Goal: Information Seeking & Learning: Learn about a topic

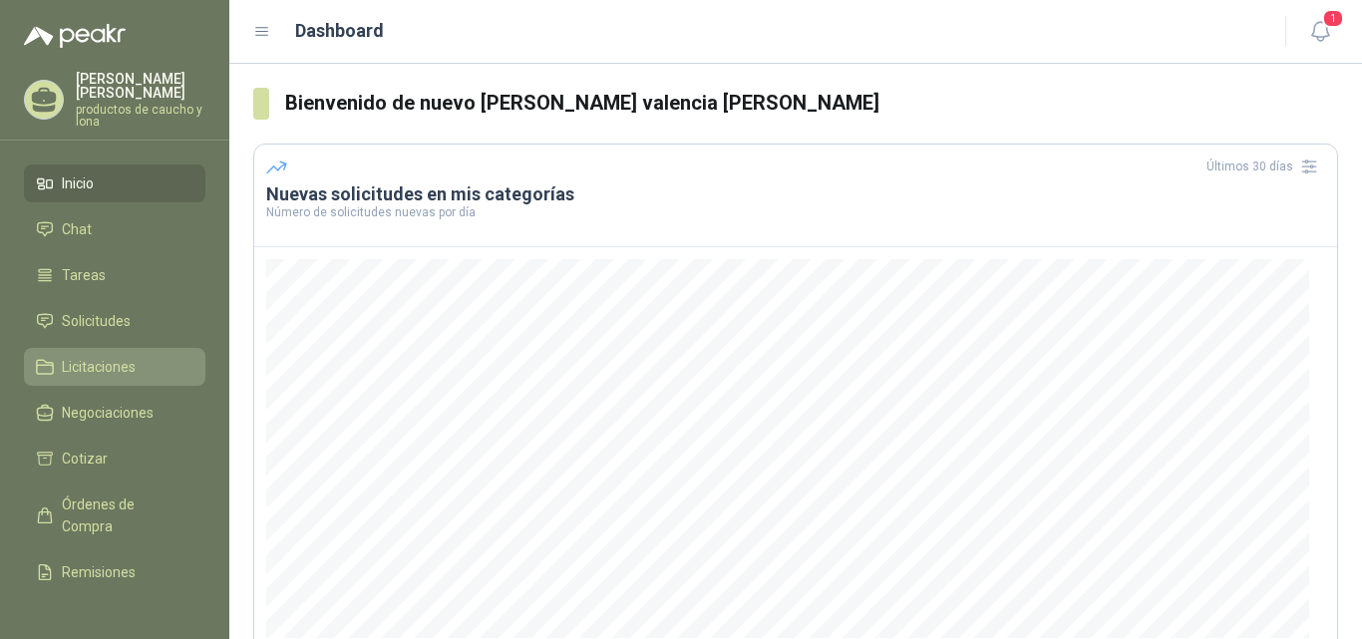
click at [105, 367] on span "Licitaciones" at bounding box center [99, 367] width 74 height 22
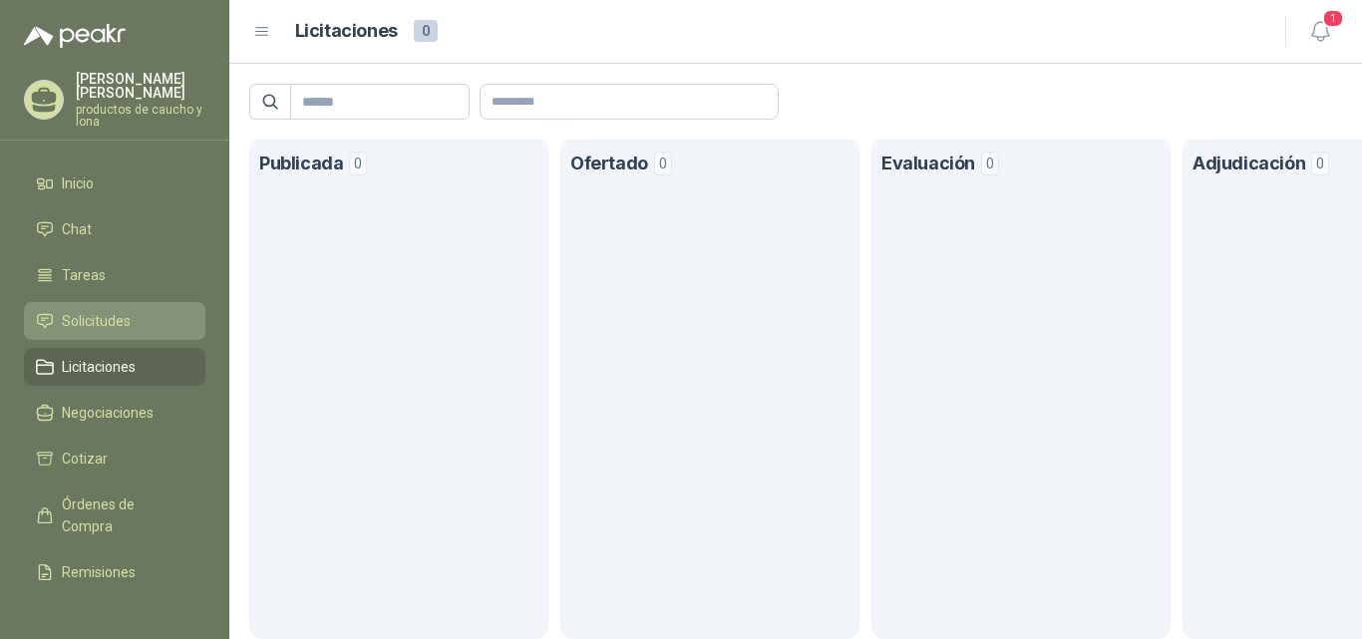
click at [84, 316] on span "Solicitudes" at bounding box center [96, 321] width 69 height 22
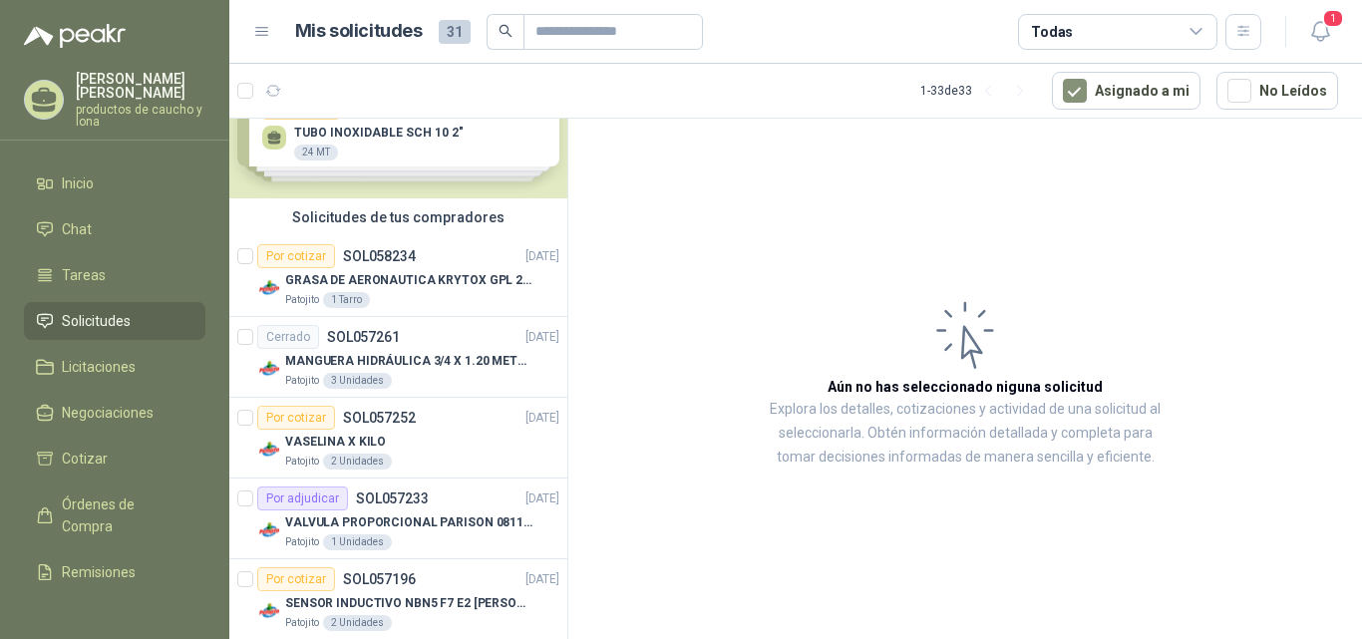
scroll to position [100, 0]
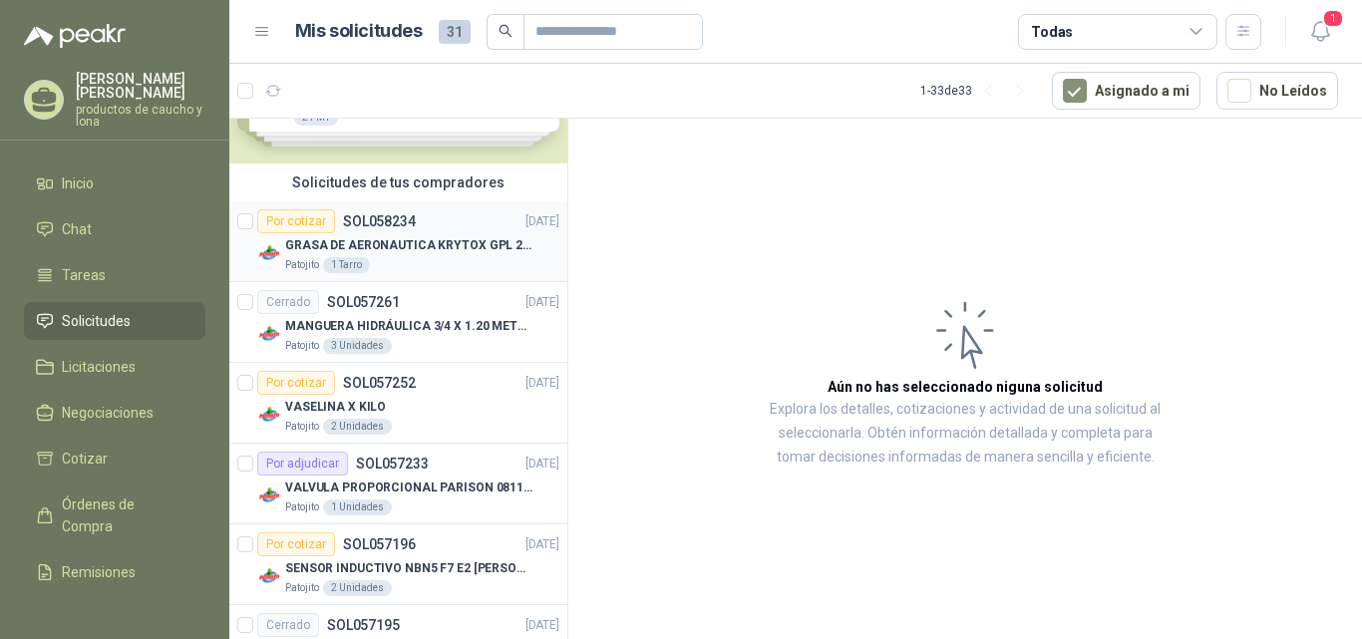
click at [330, 255] on div "GRASA DE AERONAUTICA KRYTOX GPL 207 (SE ADJUNTA IMAGEN DE REFERENCIA)" at bounding box center [422, 245] width 274 height 24
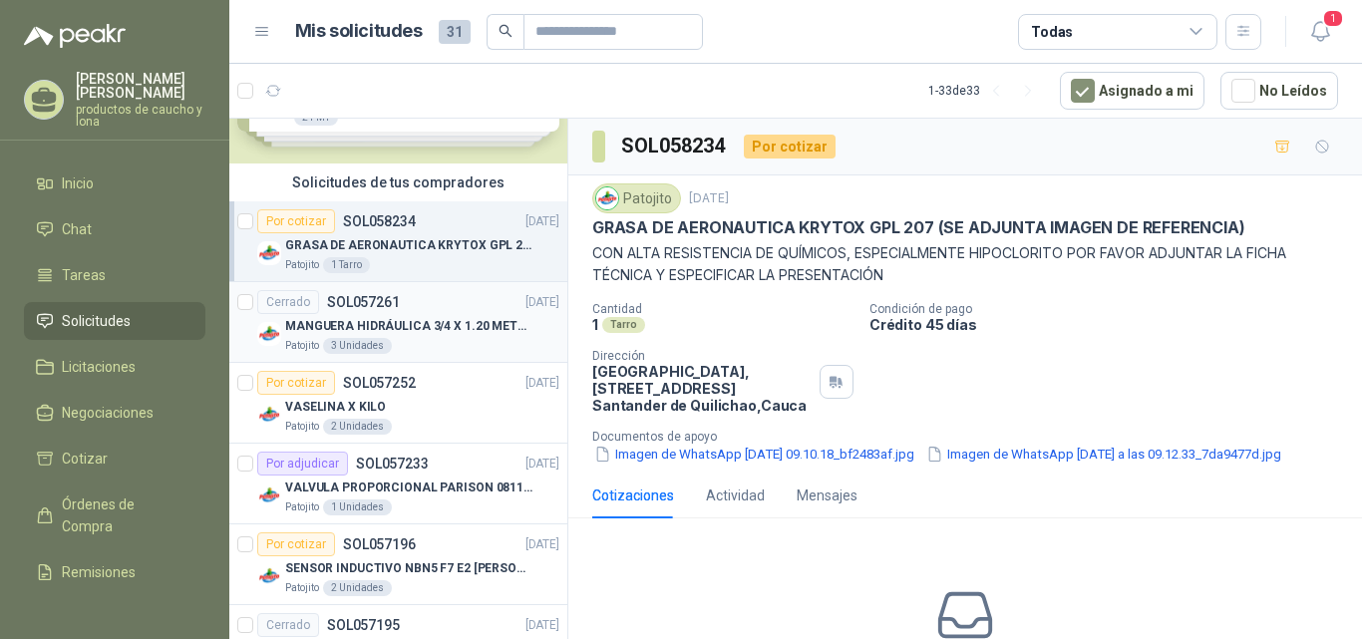
click at [421, 327] on p "MANGUERA HIDRÁULICA 3/4 X 1.20 METROS DE LONGITUD HR-HR-ACOPLADA" at bounding box center [409, 326] width 248 height 19
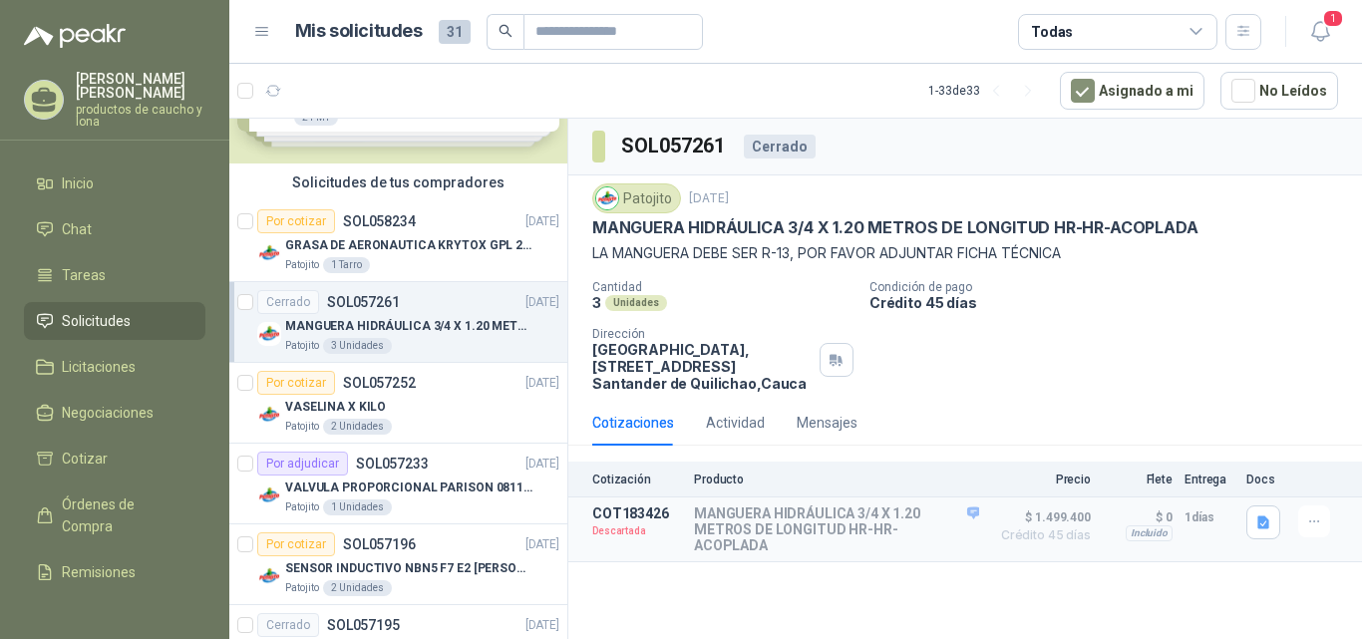
click at [551, 212] on div "Solicitudes de nuevos compradores Por cotizar SOL060568 [DATE] TUBO INOXIDABLE …" at bounding box center [398, 382] width 339 height 527
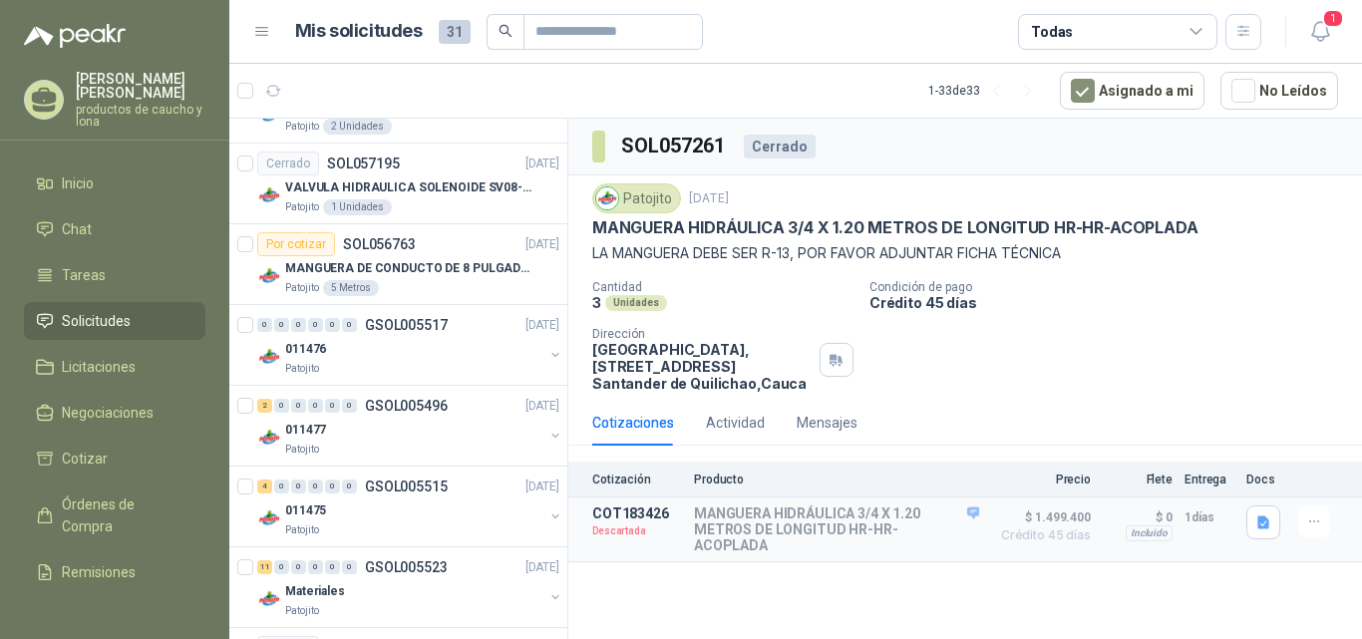
scroll to position [100, 0]
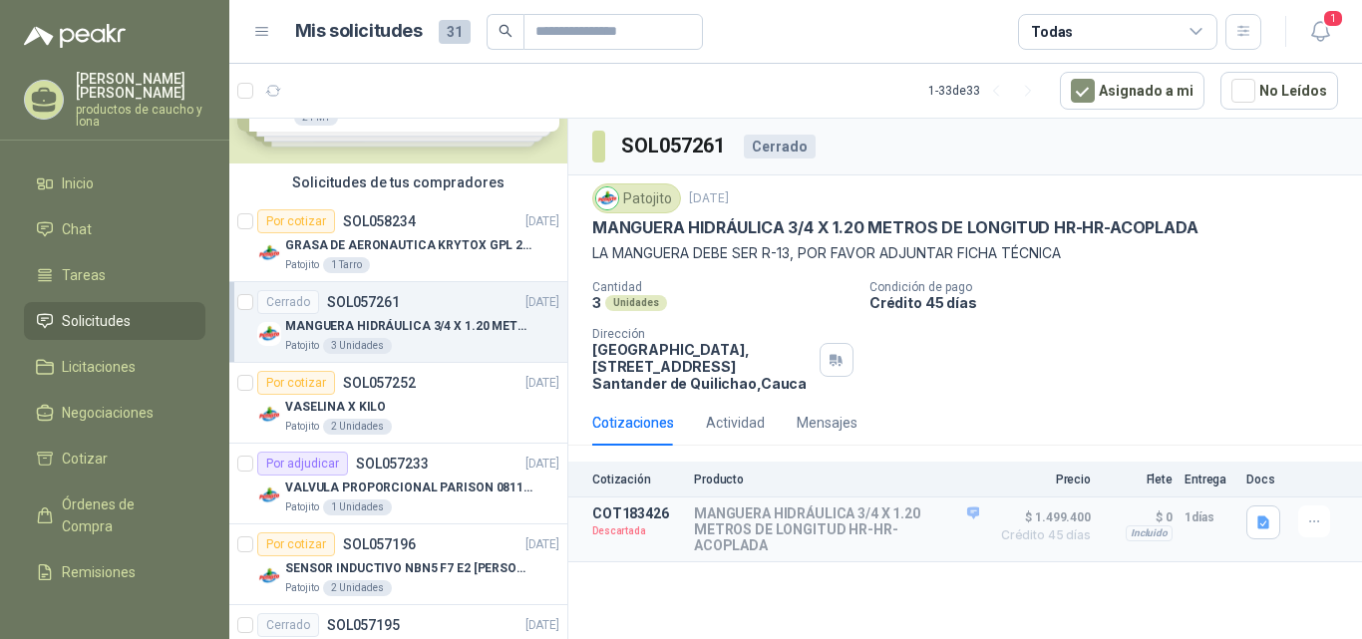
click at [534, 183] on div "Solicitudes de tus compradores" at bounding box center [398, 183] width 338 height 38
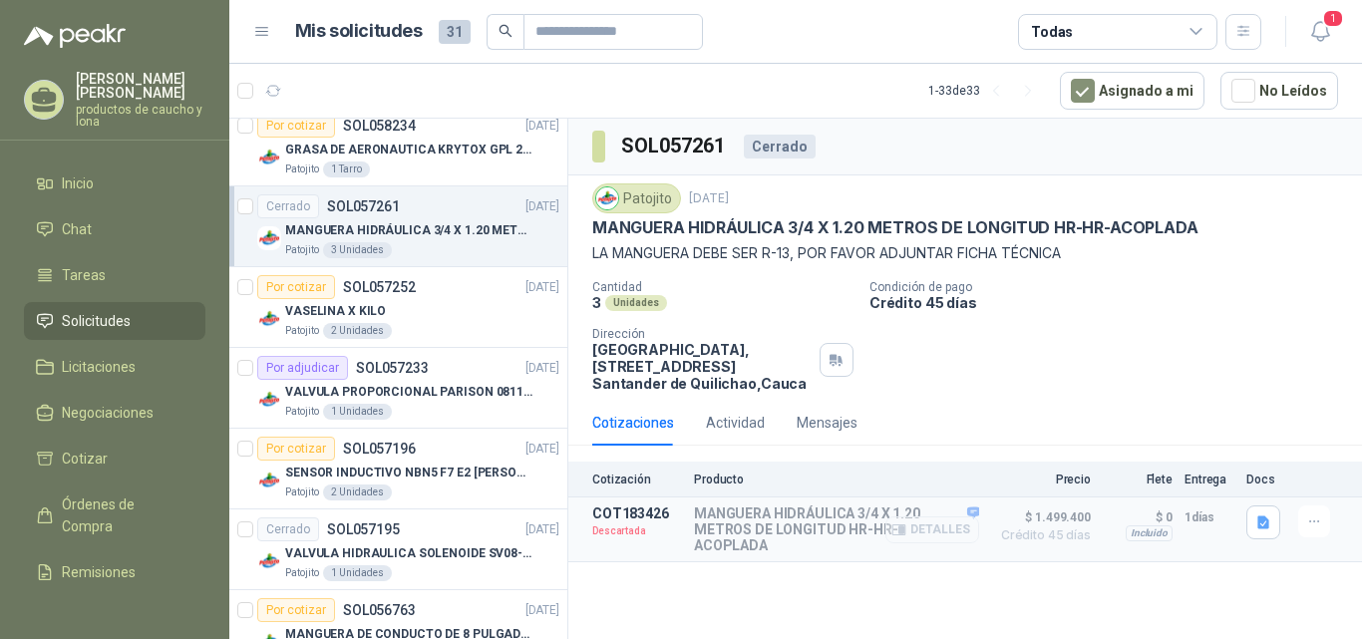
click at [942, 523] on button "Detalles" at bounding box center [932, 529] width 94 height 27
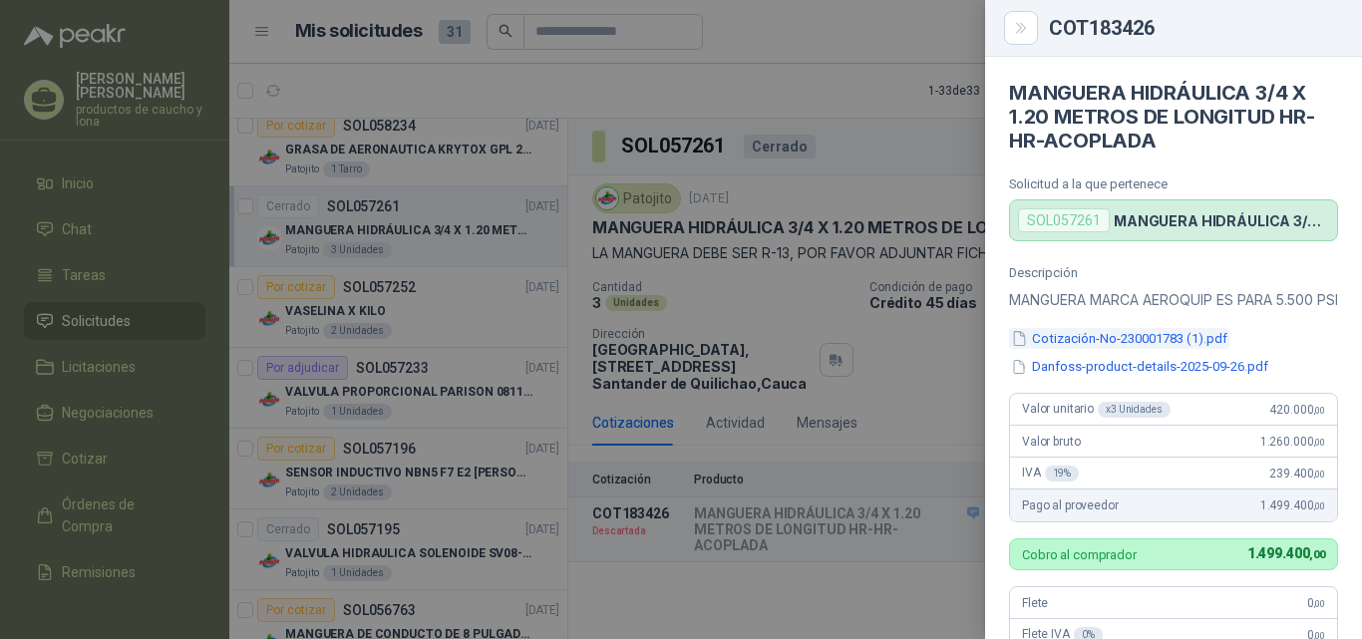
click at [1142, 349] on button "Cotización-No-230001783 (1).pdf" at bounding box center [1119, 338] width 220 height 21
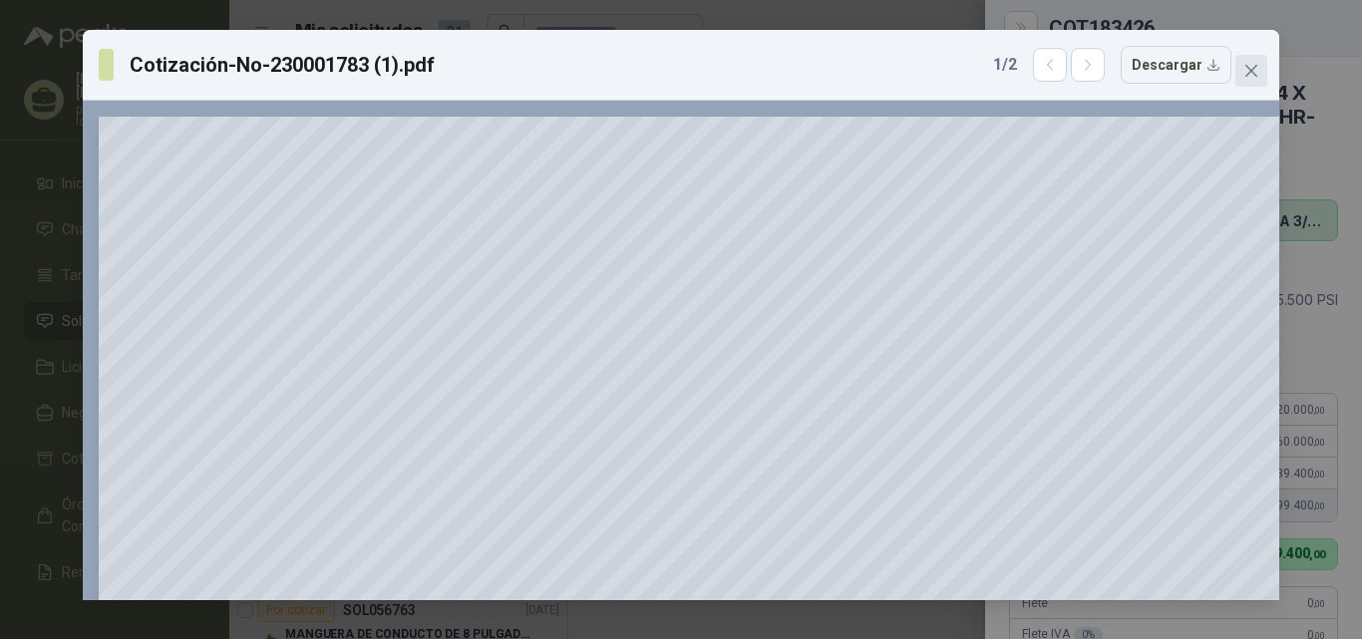
click at [1251, 71] on icon "close" at bounding box center [1251, 71] width 12 height 12
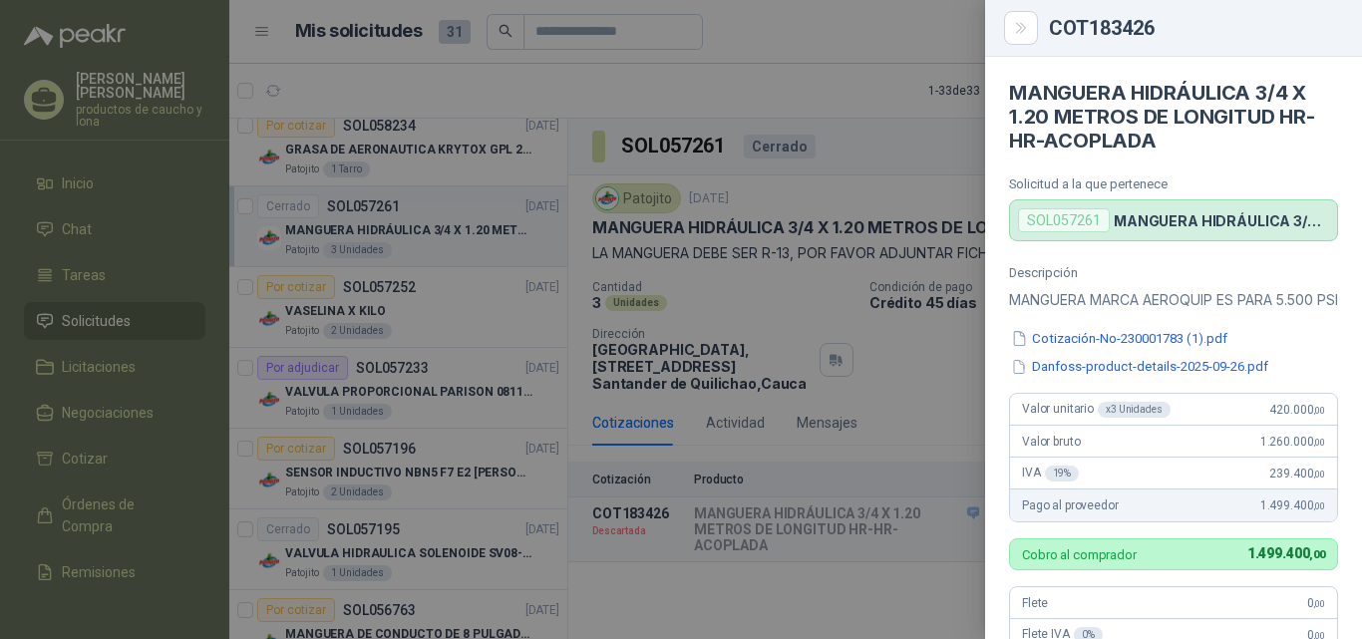
click at [917, 102] on div at bounding box center [681, 319] width 1362 height 639
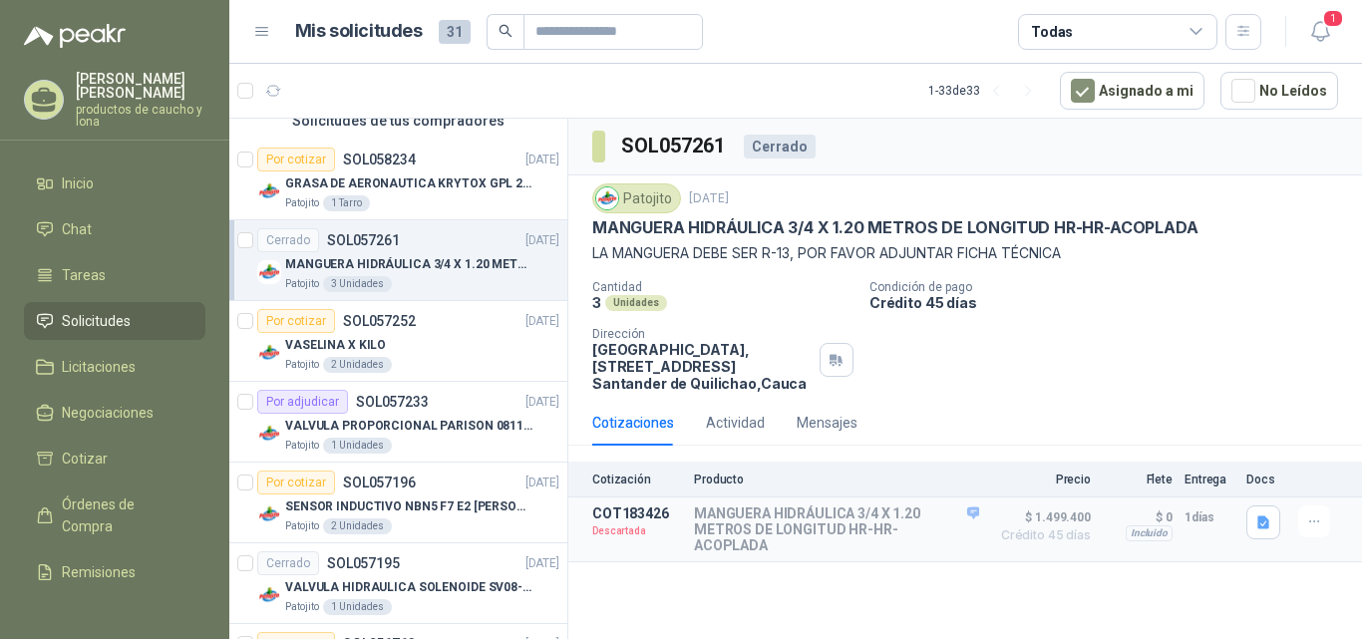
scroll to position [0, 0]
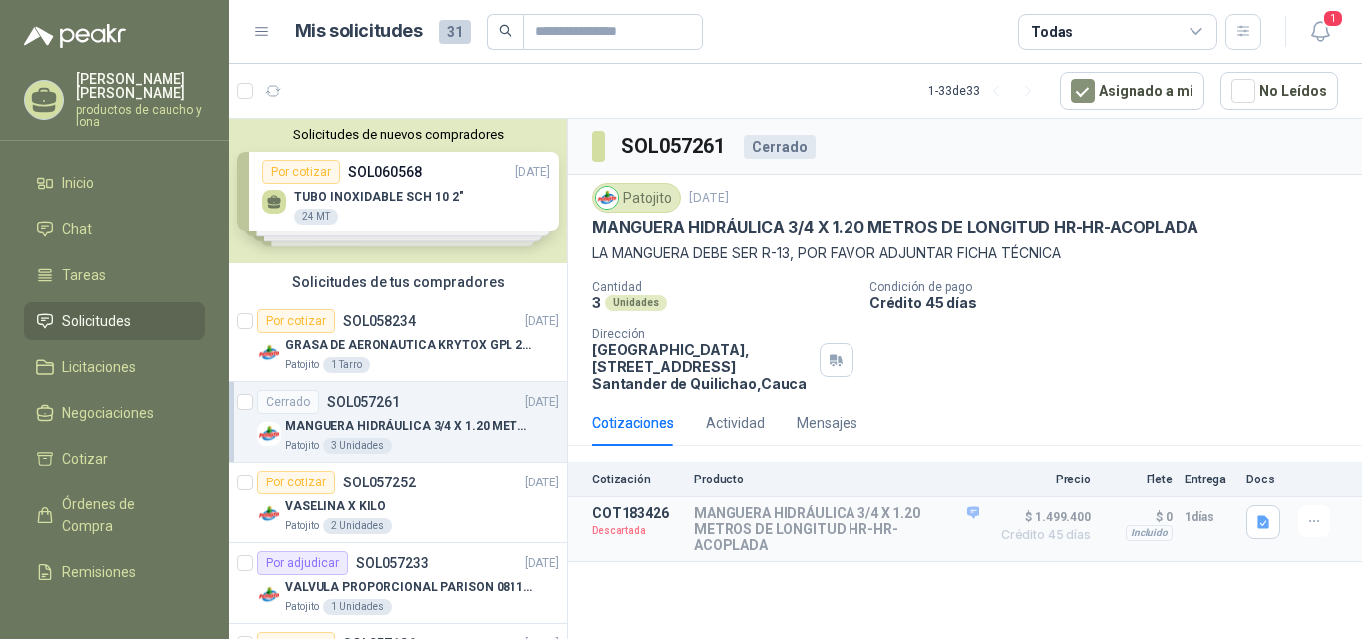
click at [392, 193] on div "Solicitudes de nuevos compradores Por cotizar SOL060568 [DATE] TUBO INOXIDABLE …" at bounding box center [398, 191] width 338 height 145
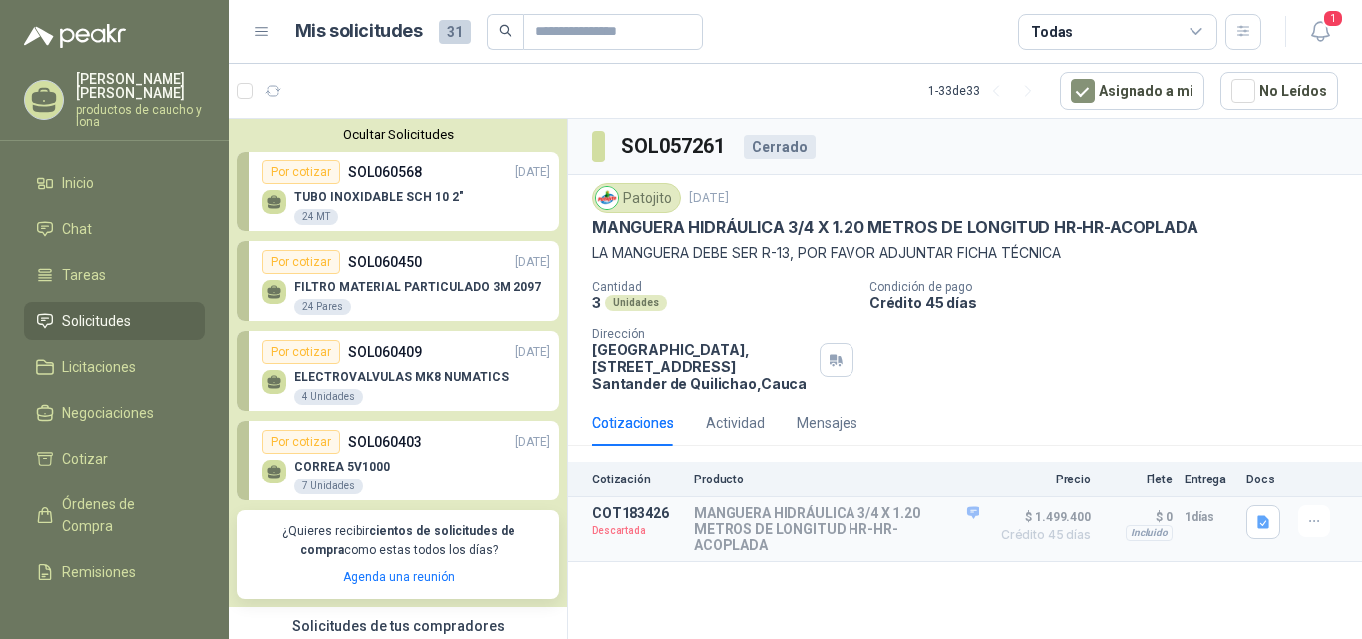
click at [419, 279] on div "FILTRO MATERIAL PARTICULADO 3M 2097 24 Pares" at bounding box center [406, 295] width 288 height 42
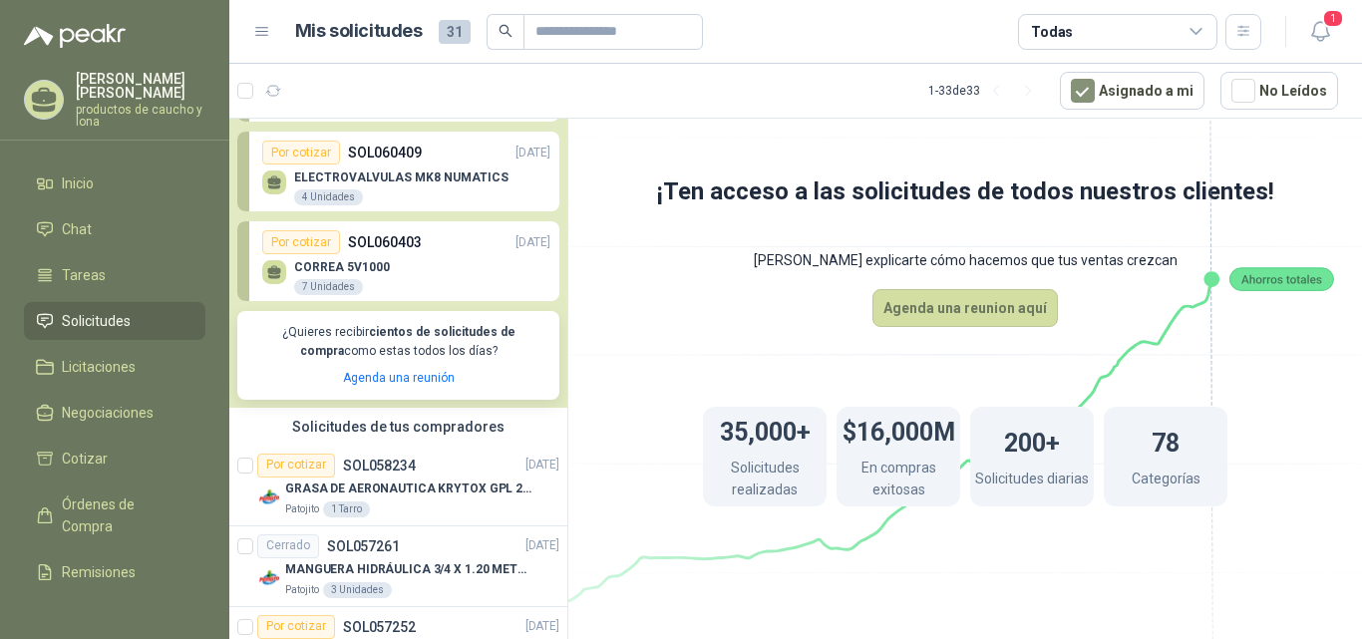
scroll to position [299, 0]
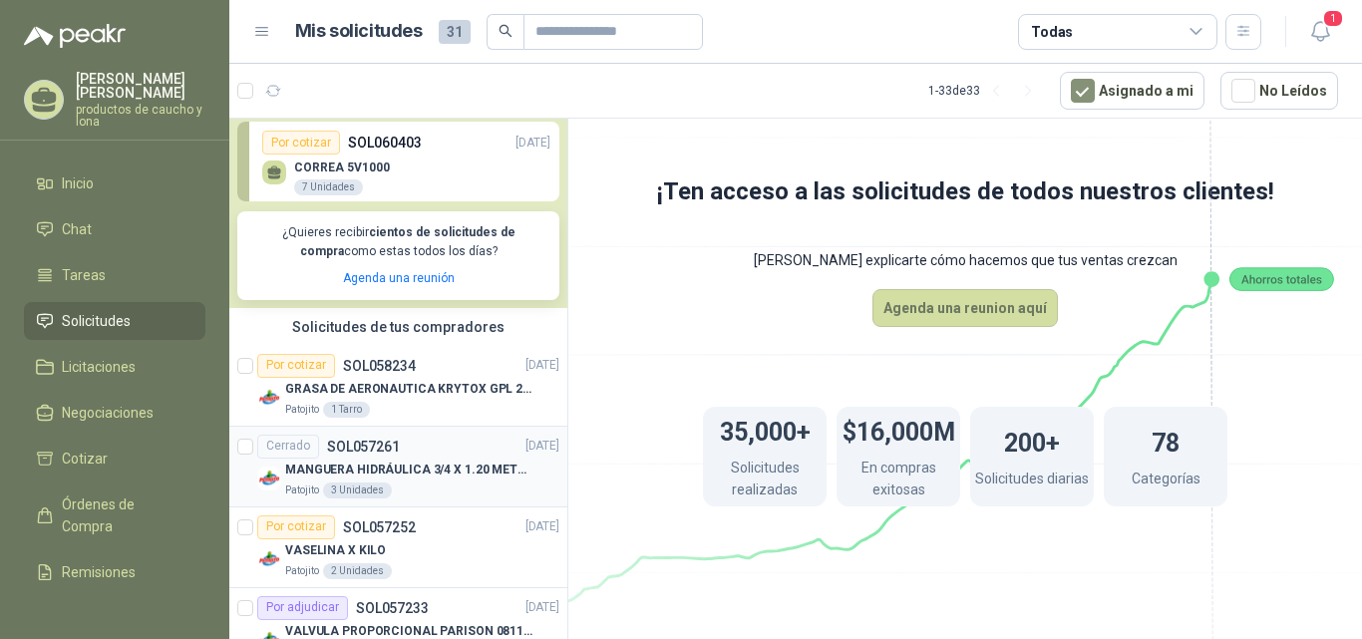
click at [368, 464] on p "MANGUERA HIDRÁULICA 3/4 X 1.20 METROS DE LONGITUD HR-HR-ACOPLADA" at bounding box center [409, 470] width 248 height 19
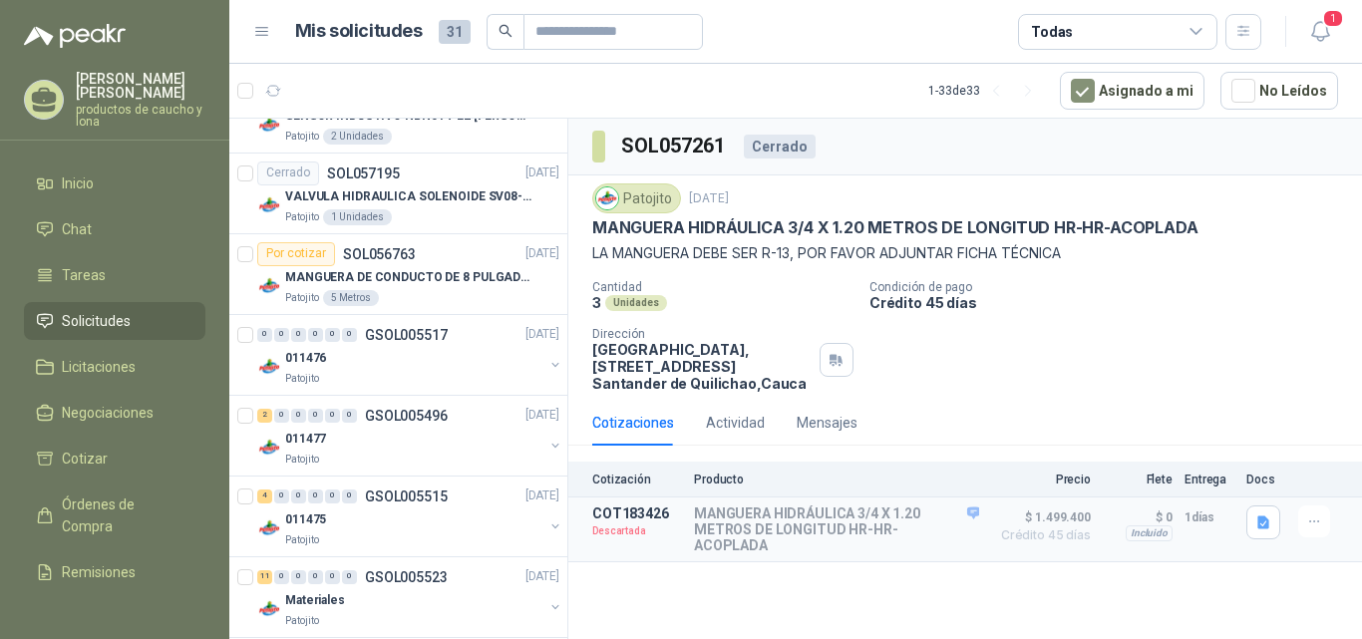
scroll to position [897, 0]
click at [260, 418] on div "2" at bounding box center [264, 414] width 15 height 14
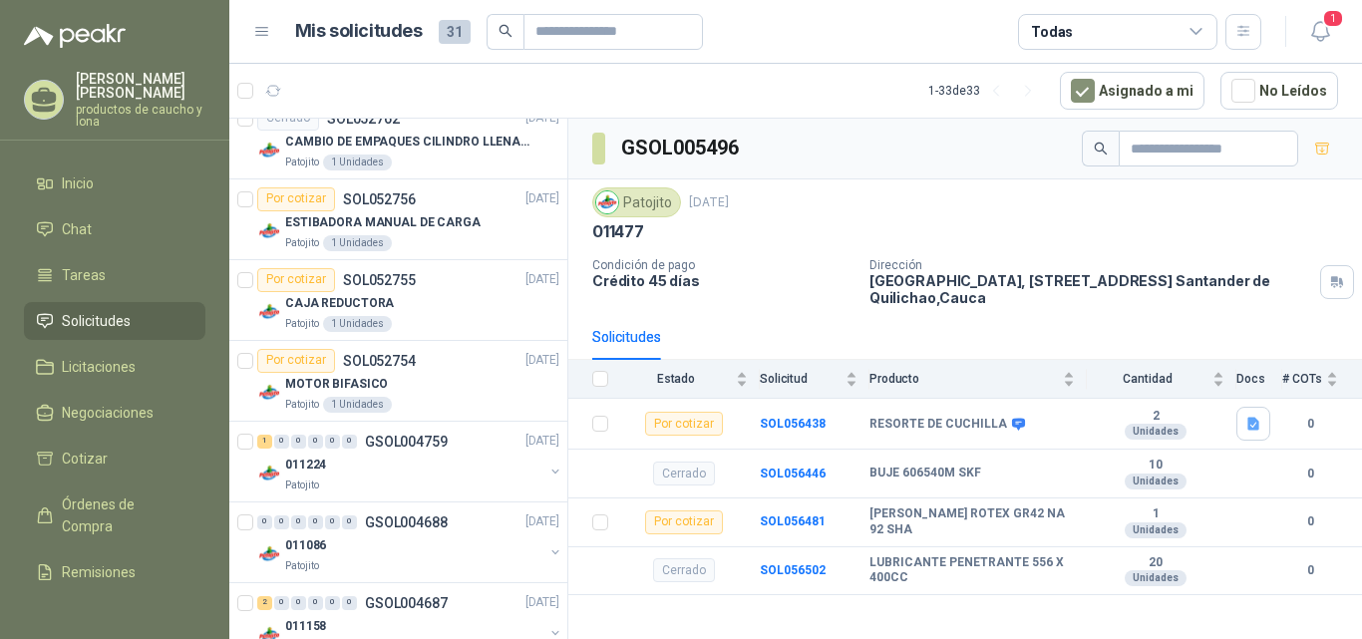
scroll to position [2693, 0]
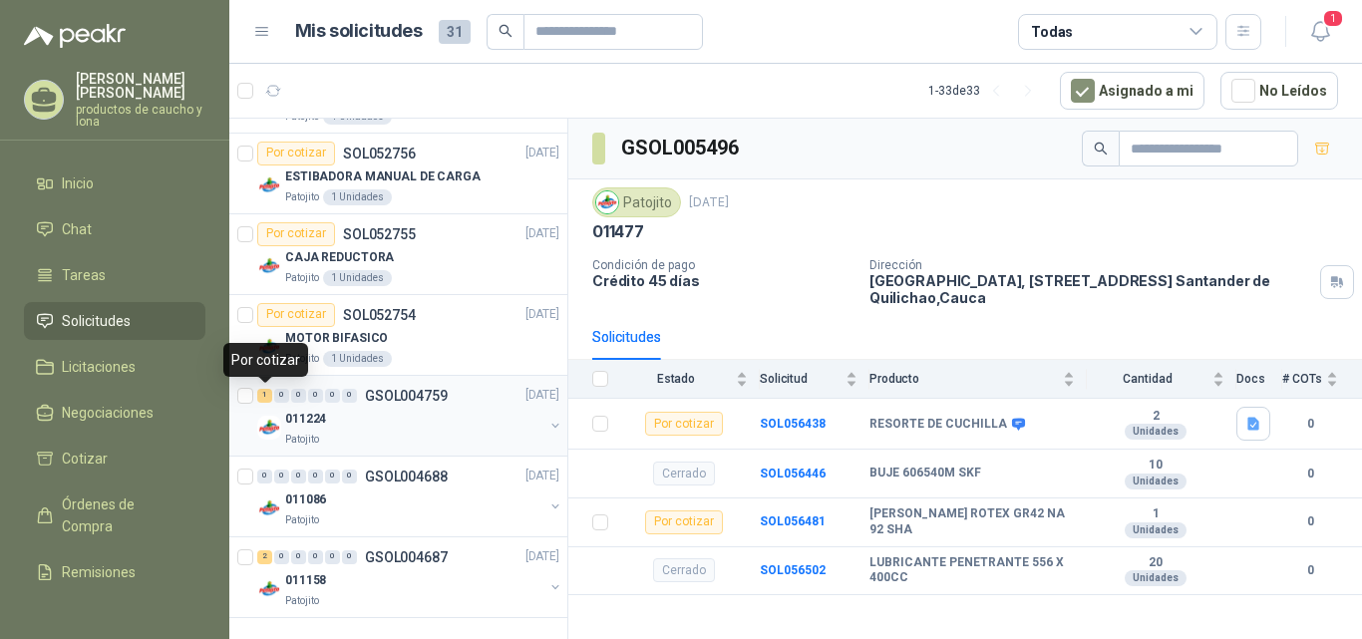
click at [267, 396] on div "1" at bounding box center [264, 396] width 15 height 14
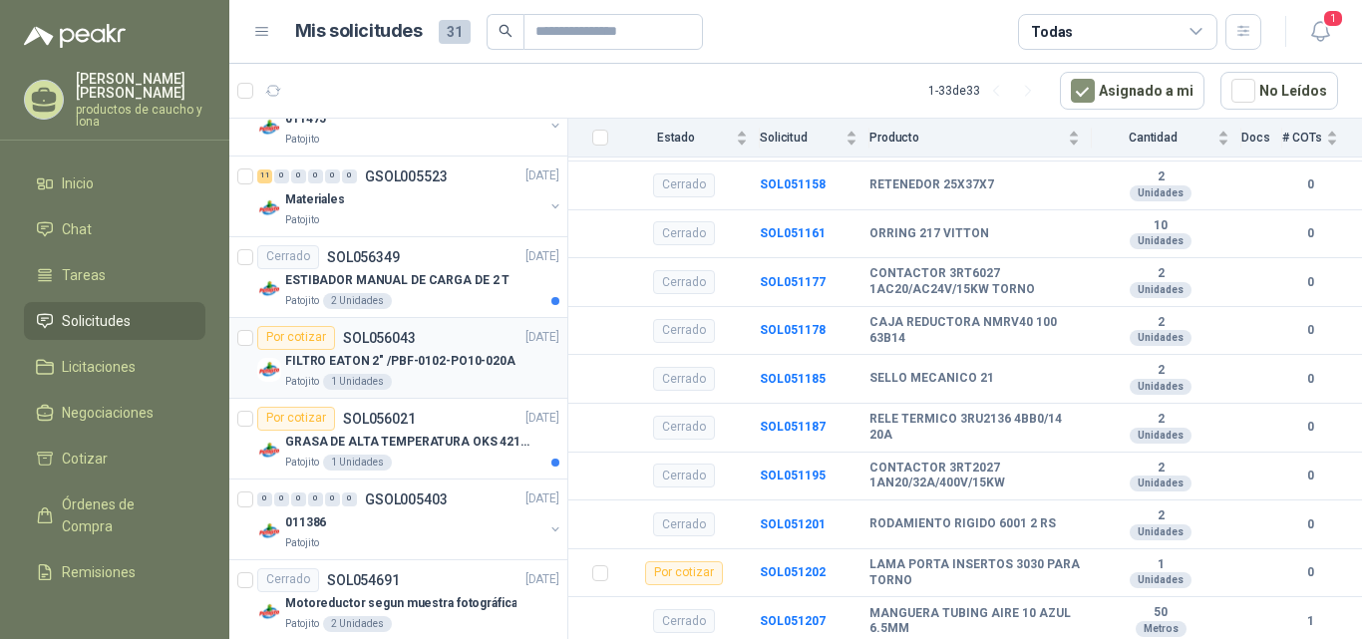
scroll to position [1297, 0]
click at [390, 294] on div "Patojito 2 Unidades" at bounding box center [422, 300] width 274 height 16
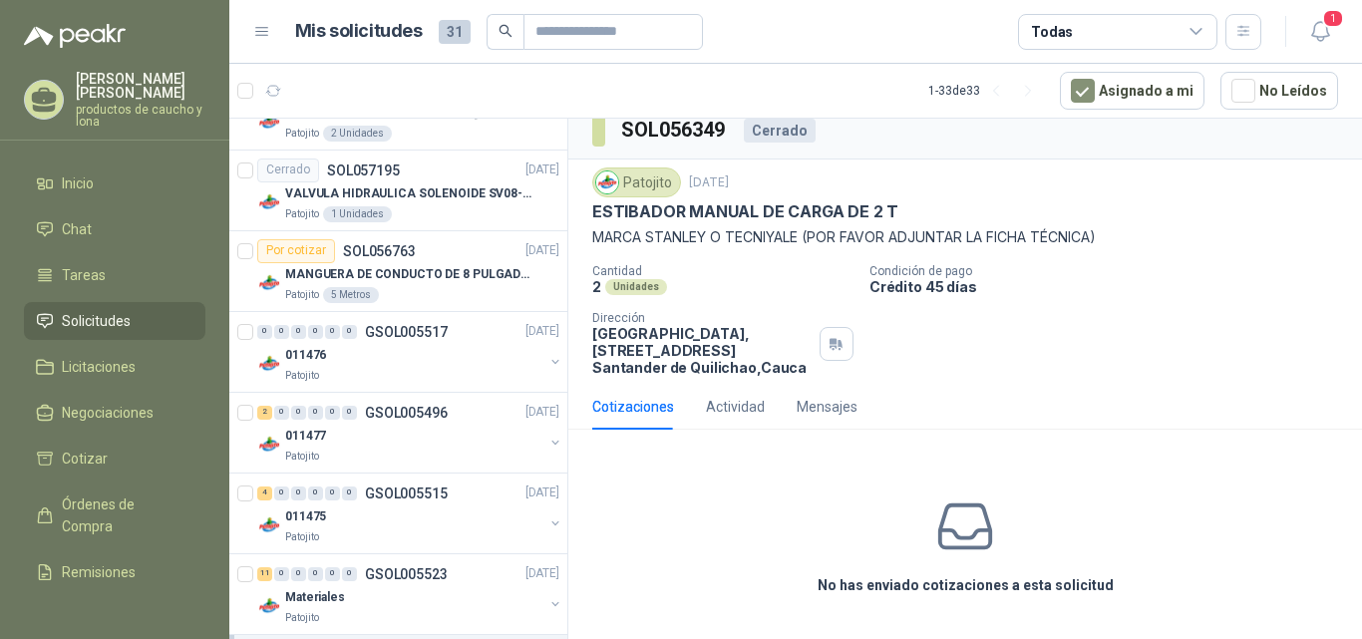
scroll to position [1098, 0]
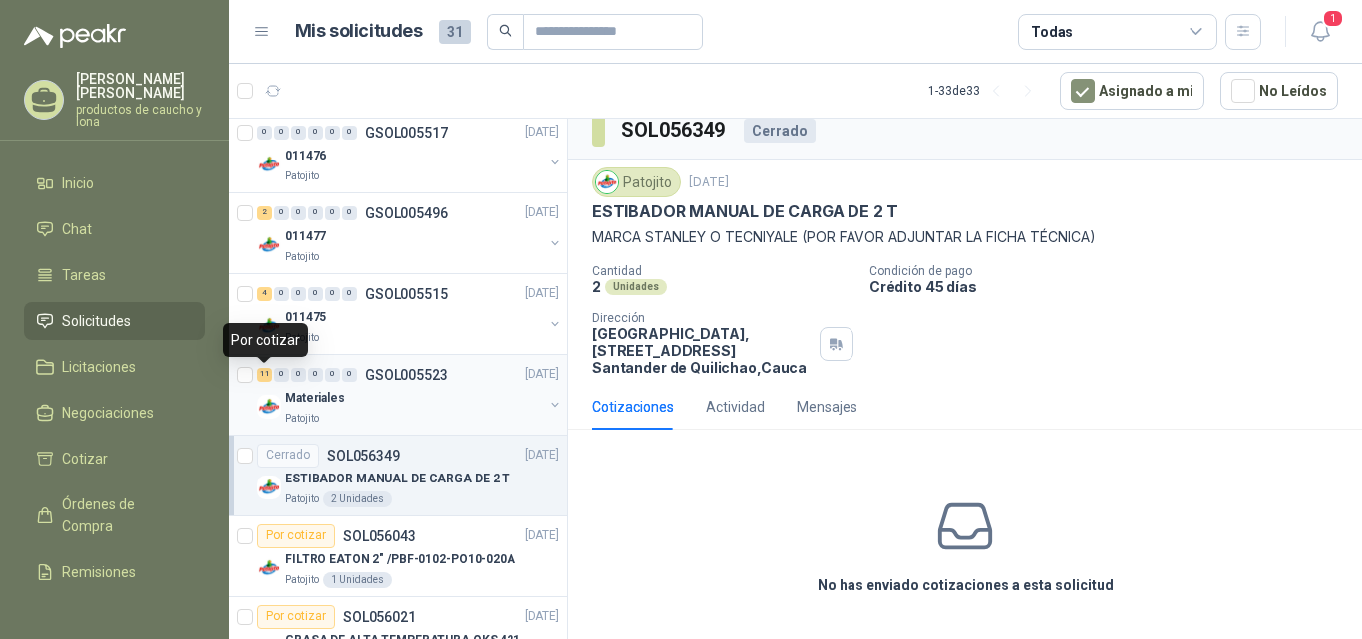
click at [260, 374] on div "11" at bounding box center [264, 375] width 15 height 14
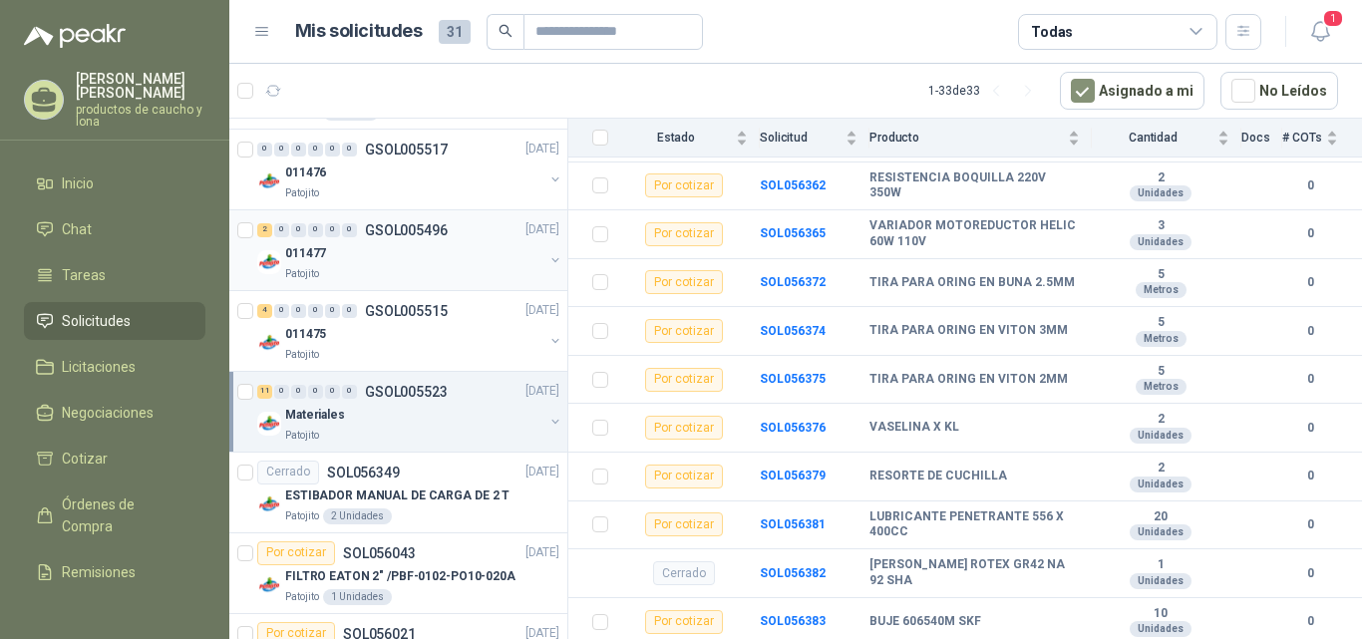
scroll to position [1097, 0]
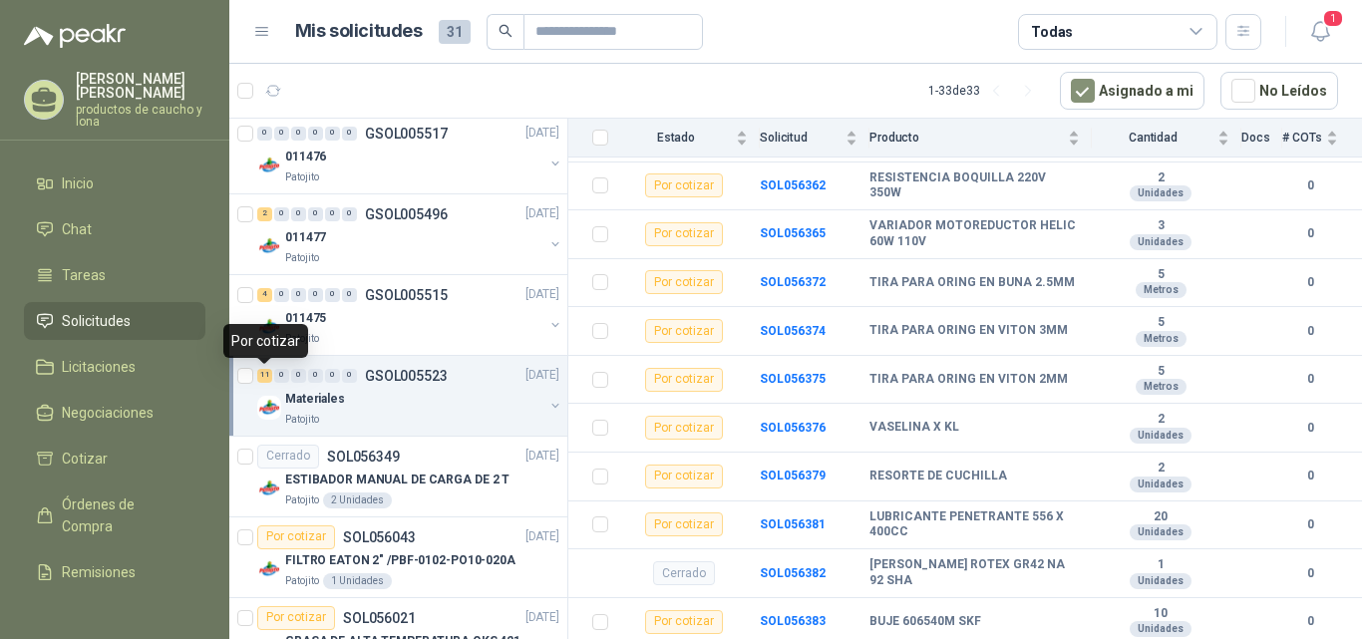
click at [260, 373] on div "11" at bounding box center [264, 376] width 15 height 14
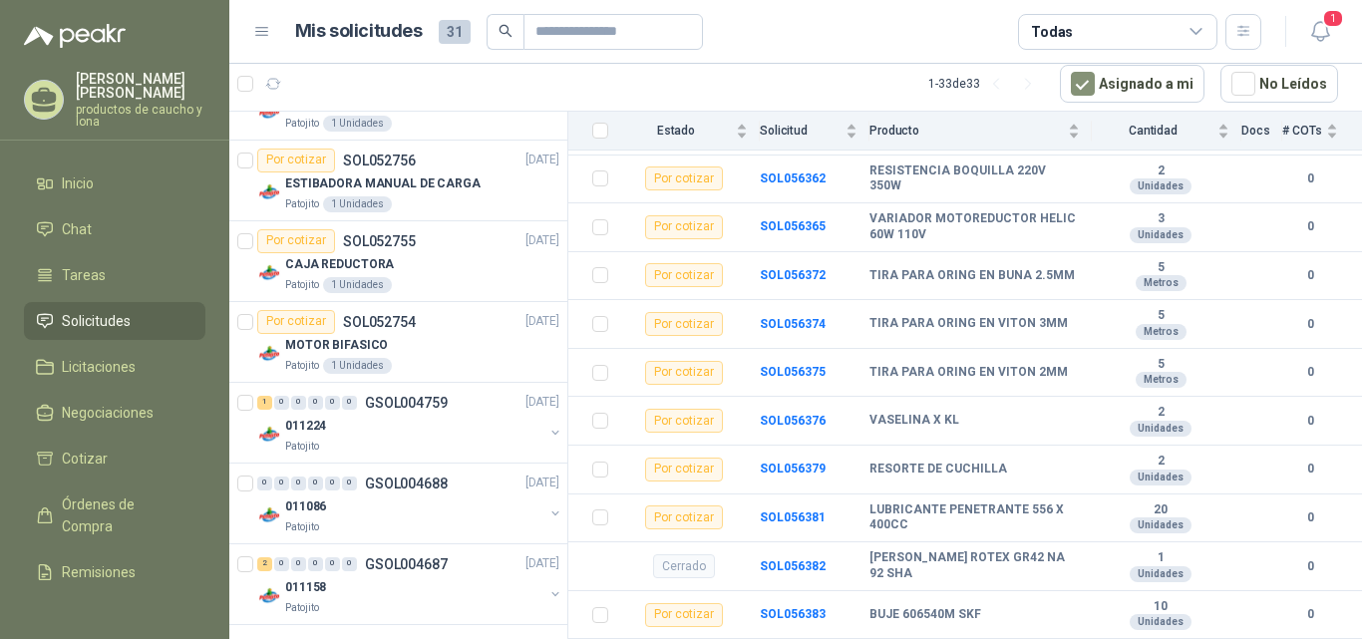
scroll to position [3662, 0]
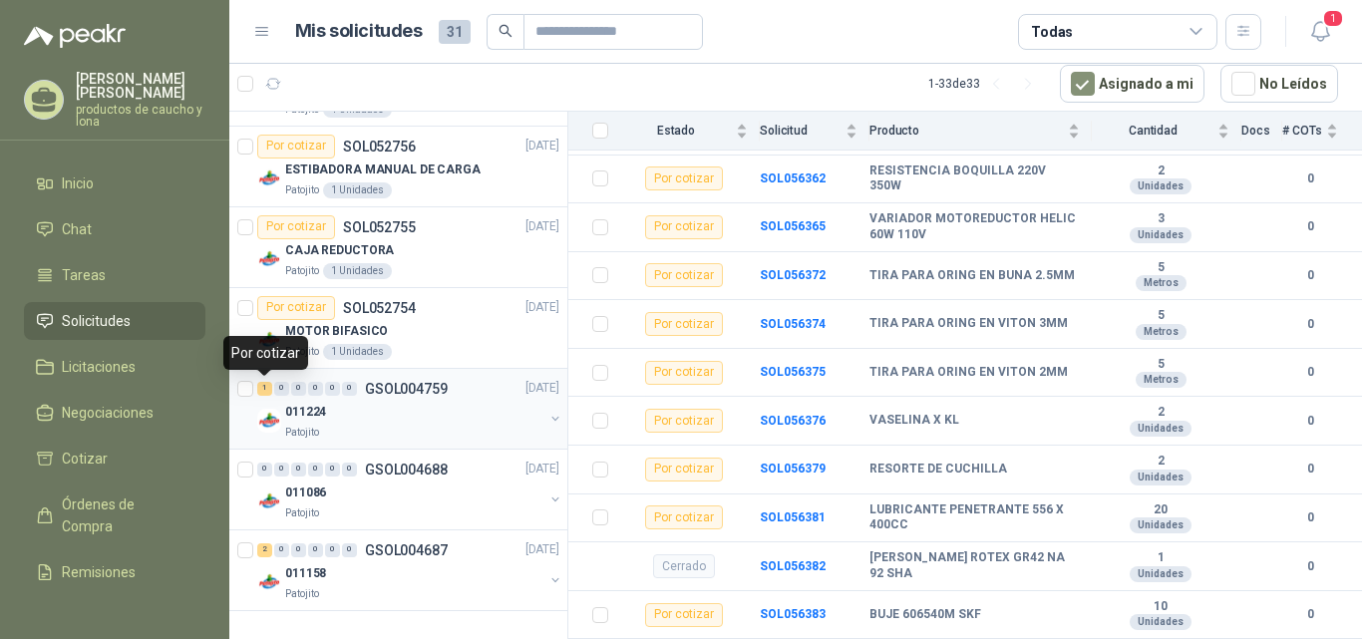
click at [266, 393] on div "1" at bounding box center [264, 389] width 15 height 14
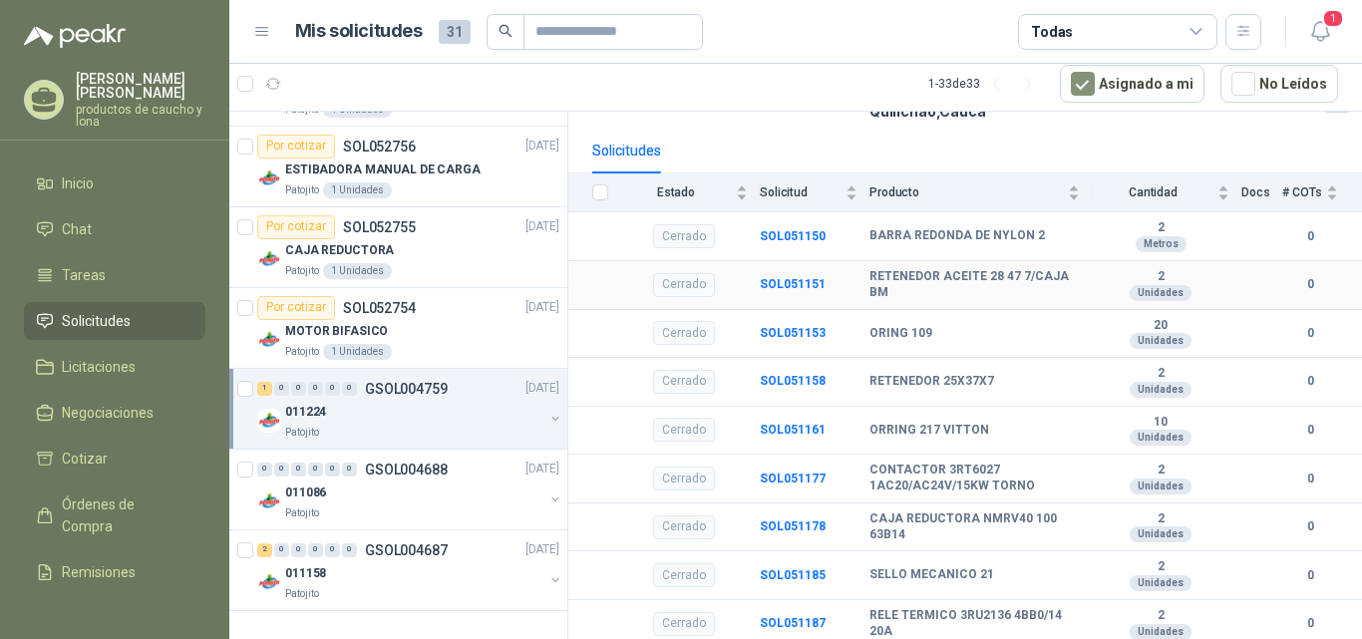
scroll to position [383, 0]
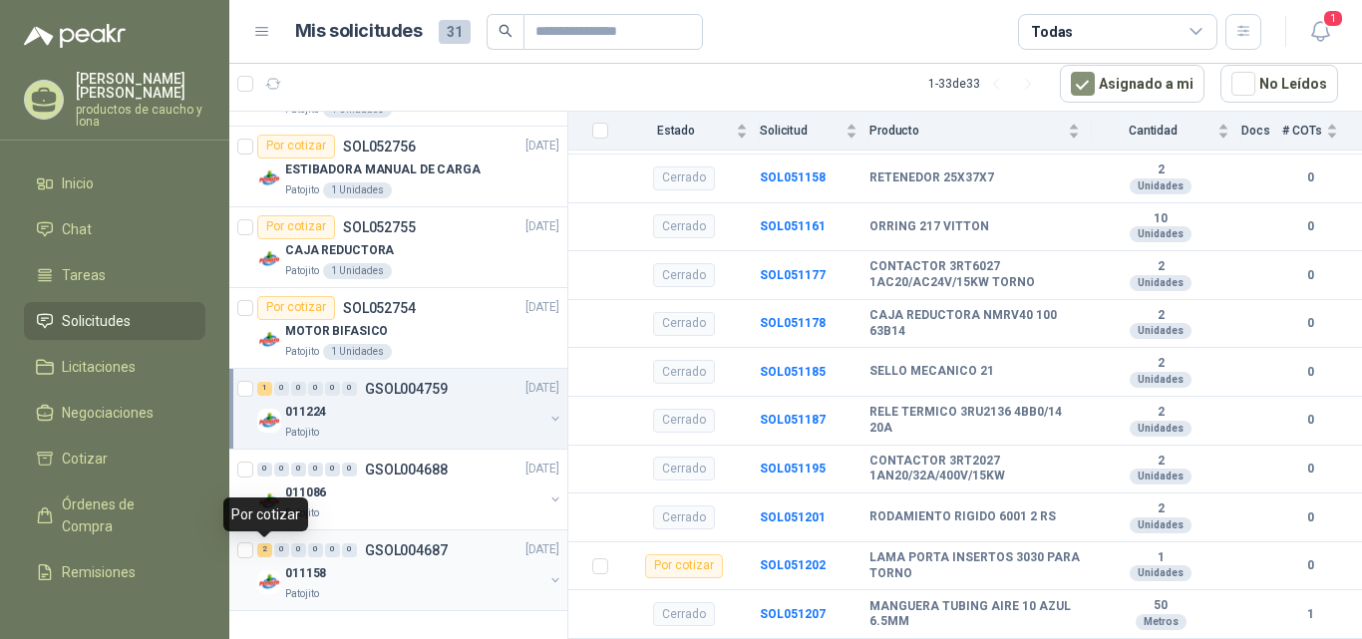
click at [269, 552] on div "2" at bounding box center [264, 550] width 15 height 14
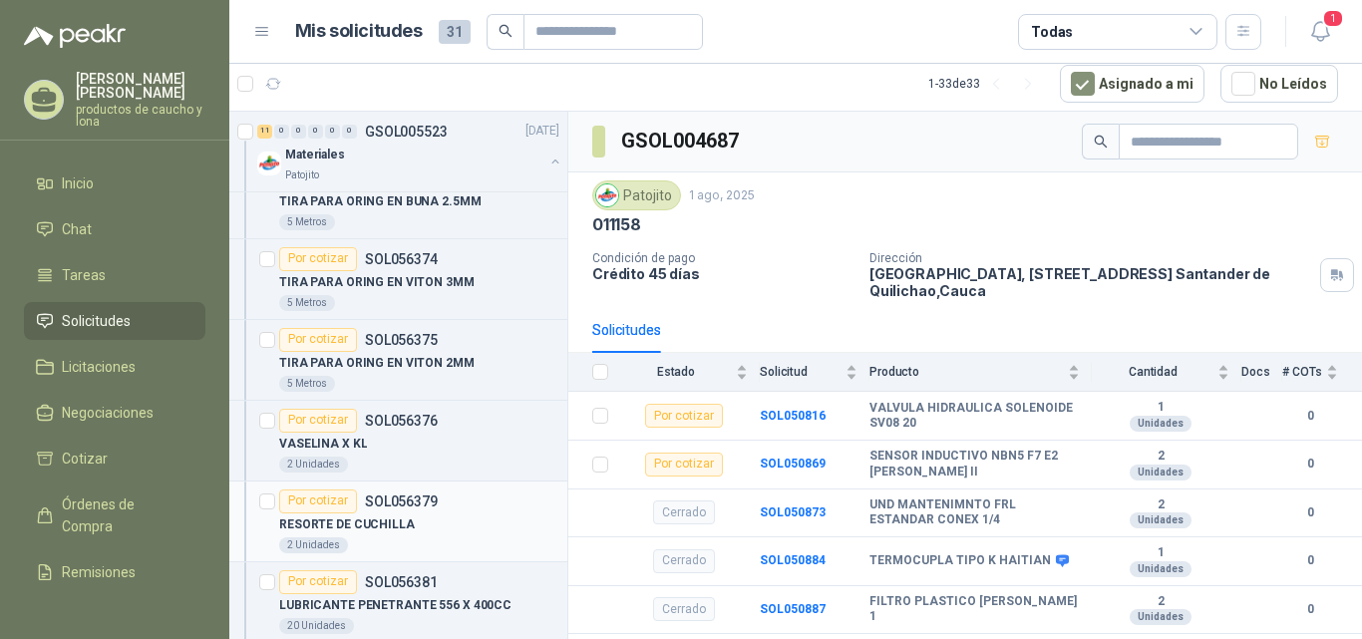
scroll to position [1695, 0]
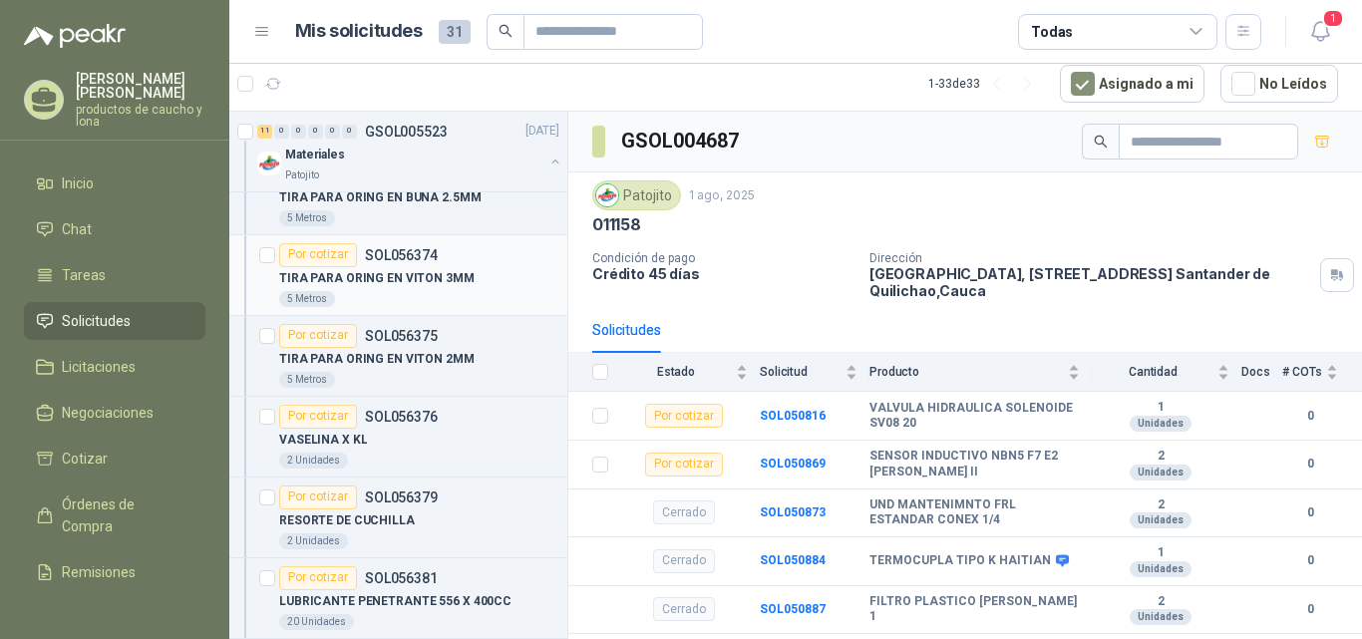
click at [380, 280] on p "TIRA PARA ORING EN VITON 3MM" at bounding box center [376, 278] width 195 height 19
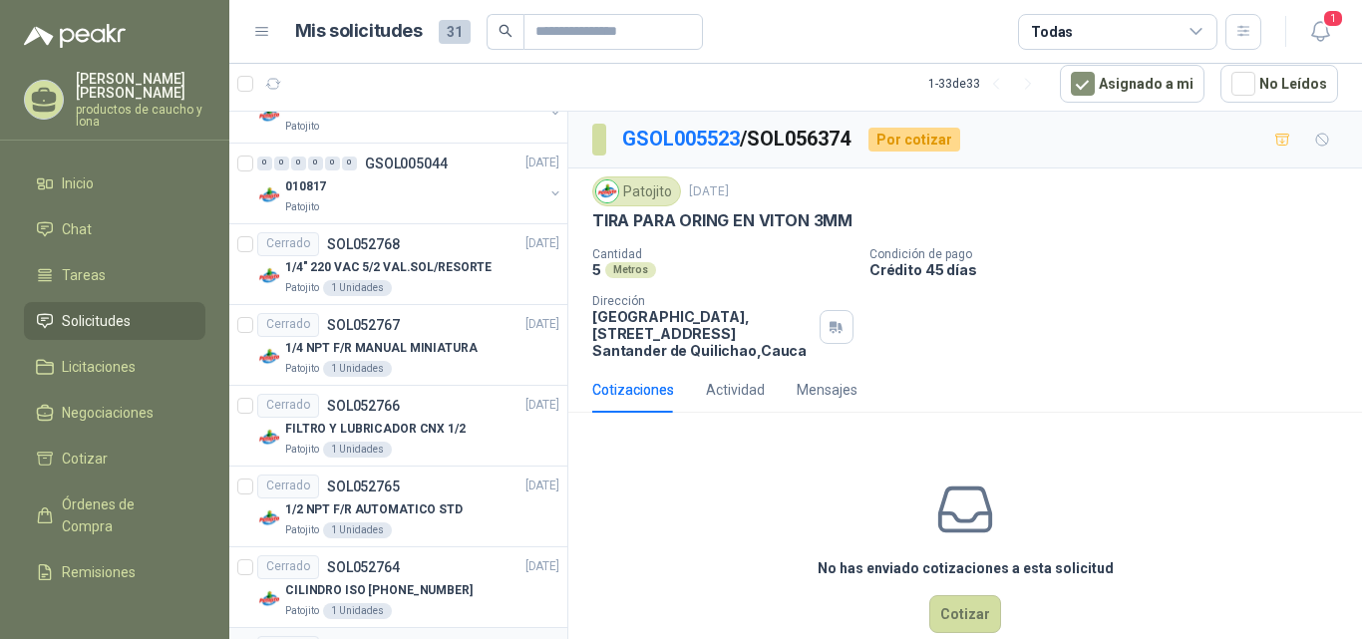
scroll to position [2964, 0]
